Goal: Information Seeking & Learning: Check status

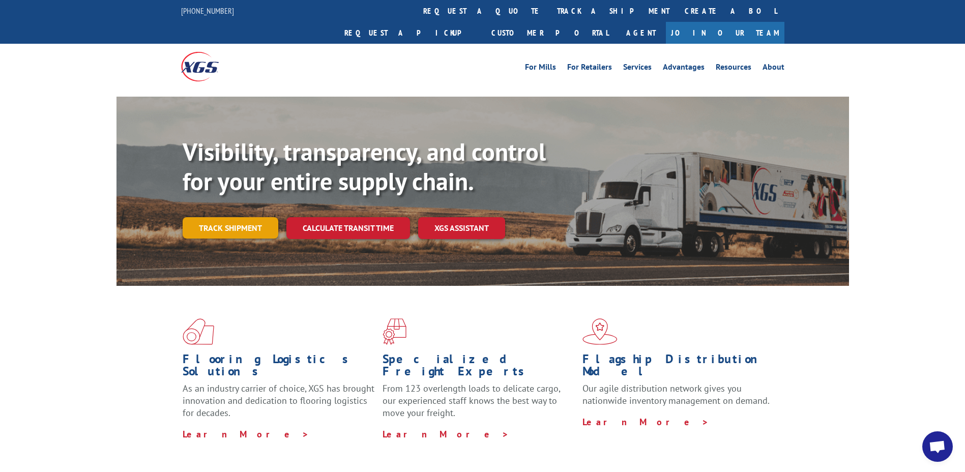
click at [227, 217] on link "Track shipment" at bounding box center [231, 227] width 96 height 21
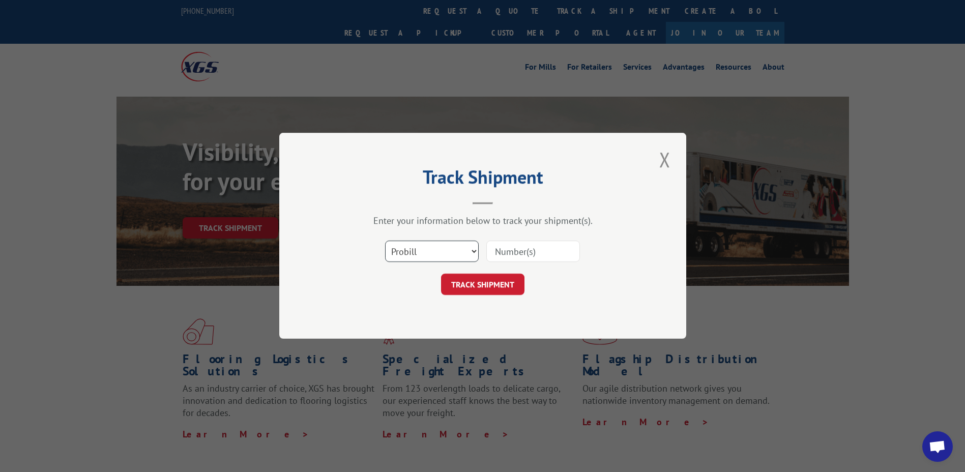
click at [471, 251] on select "Select category... Probill BOL PO" at bounding box center [432, 251] width 94 height 21
select select "po"
click at [385, 241] on select "Select category... Probill BOL PO" at bounding box center [432, 251] width 94 height 21
click at [516, 257] on input at bounding box center [533, 251] width 94 height 21
type input "04510108"
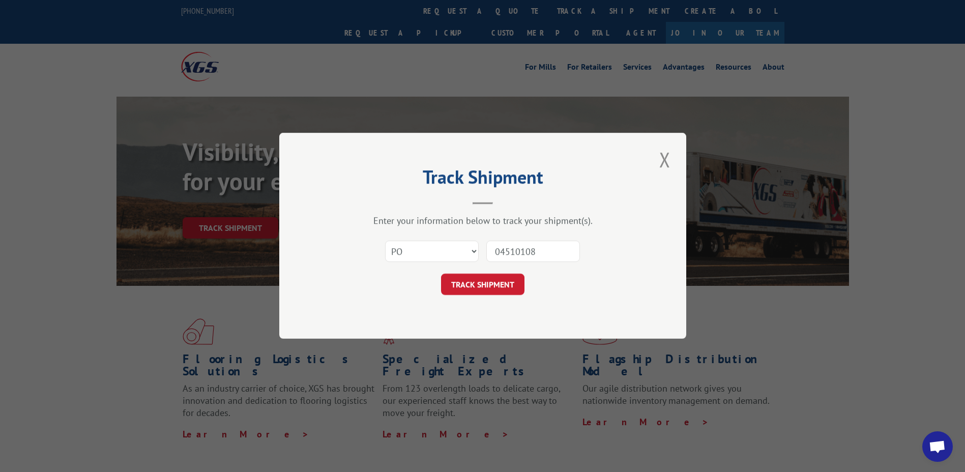
click button "TRACK SHIPMENT" at bounding box center [482, 284] width 83 height 21
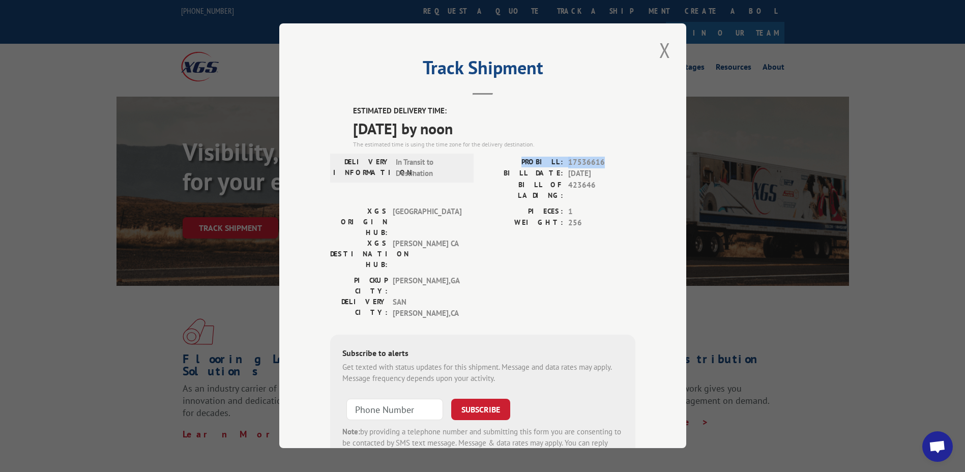
drag, startPoint x: 597, startPoint y: 164, endPoint x: 514, endPoint y: 163, distance: 83.4
click at [514, 163] on div "PROBILL: 17536616" at bounding box center [559, 163] width 153 height 12
drag, startPoint x: 514, startPoint y: 163, endPoint x: 557, endPoint y: 161, distance: 42.8
copy div "PROBILL: 17536616"
click at [661, 53] on button "Close modal" at bounding box center [664, 50] width 17 height 28
